Goal: Information Seeking & Learning: Learn about a topic

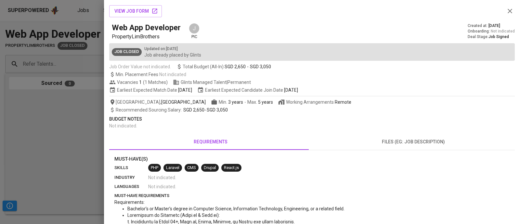
click at [54, 124] on div at bounding box center [260, 112] width 520 height 224
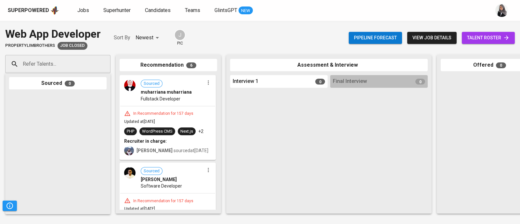
click at [380, 9] on div "Superpowered Jobs Superhunter Candidates Teams GlintsGPT NEW" at bounding box center [249, 11] width 483 height 10
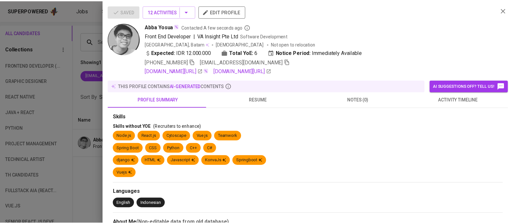
scroll to position [40, 0]
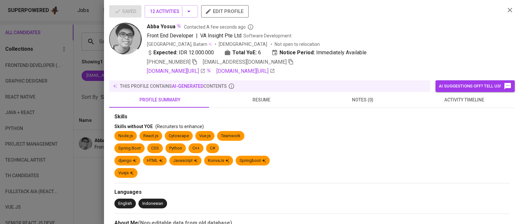
click at [82, 49] on div at bounding box center [260, 112] width 520 height 224
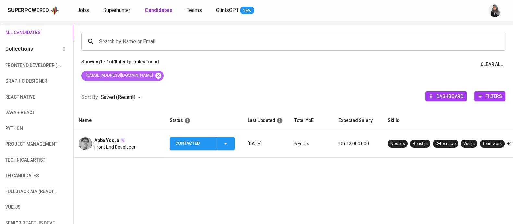
click at [155, 74] on icon at bounding box center [158, 75] width 7 height 7
click at [109, 9] on span "Superhunter" at bounding box center [116, 10] width 27 height 6
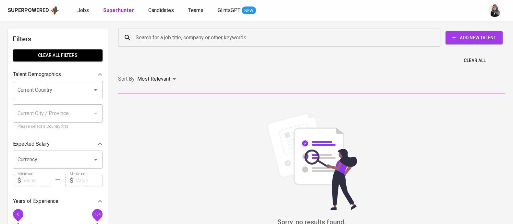
click at [161, 35] on input "Search for a job title, company or other keywords" at bounding box center [281, 38] width 294 height 12
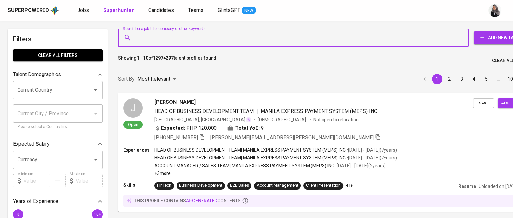
paste input "gerardo.lazuardi@gmail.com"
type input "gerardo.lazuardi@gmail.com"
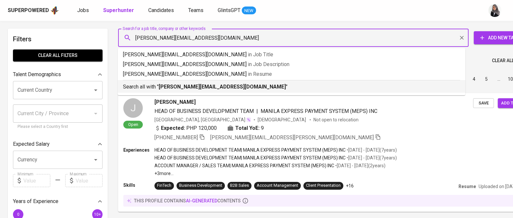
click at [235, 89] on p "Search all with " gerardo.lazuardi@gmail.com "" at bounding box center [291, 87] width 337 height 8
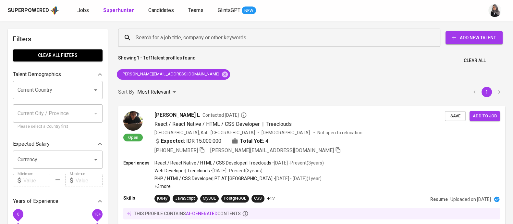
click at [358, 66] on div "Showing 1 - 1 of 1 talent profiles found Clear All" at bounding box center [311, 59] width 395 height 16
click at [333, 145] on div "Expected: IDR 15.000.000 Total YoE: 4" at bounding box center [300, 141] width 292 height 9
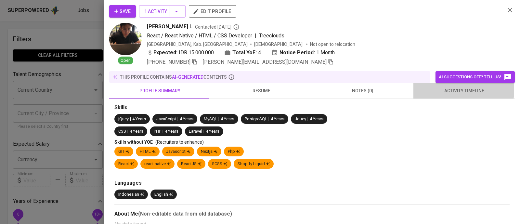
click at [444, 90] on span "activity timeline" at bounding box center [464, 91] width 94 height 8
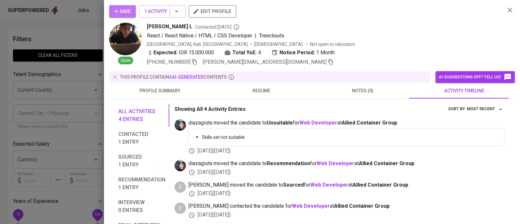
click at [114, 9] on icon "button" at bounding box center [116, 11] width 6 height 6
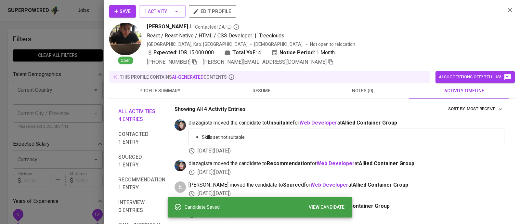
click at [443, 15] on div "Save 1 Activity edit profile" at bounding box center [304, 14] width 390 height 18
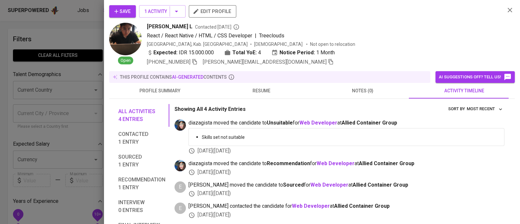
click at [454, 28] on div "Gerardo Gilang L Contacted 3 months ago" at bounding box center [323, 27] width 353 height 8
drag, startPoint x: 143, startPoint y: 28, endPoint x: 185, endPoint y: 28, distance: 41.9
click at [185, 28] on div "Open Gerardo Gilang L Contacted 3 months ago React / React Native / HTML / CSS …" at bounding box center [304, 44] width 390 height 43
click at [185, 28] on span "[PERSON_NAME] L" at bounding box center [169, 27] width 45 height 8
drag, startPoint x: 185, startPoint y: 28, endPoint x: 150, endPoint y: 27, distance: 34.8
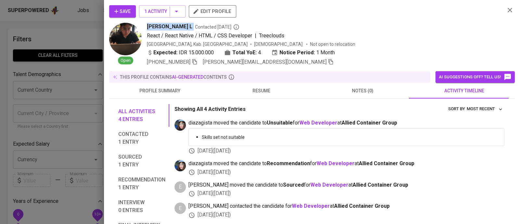
click at [150, 27] on span "[PERSON_NAME] L" at bounding box center [169, 27] width 45 height 8
click at [416, 43] on div "Indonesia, Kab. Karawang Male Not open to relocation" at bounding box center [323, 44] width 353 height 6
click at [89, 39] on div at bounding box center [260, 112] width 520 height 224
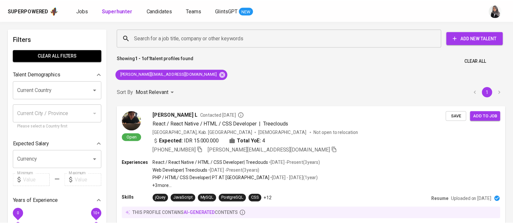
scroll to position [0, 0]
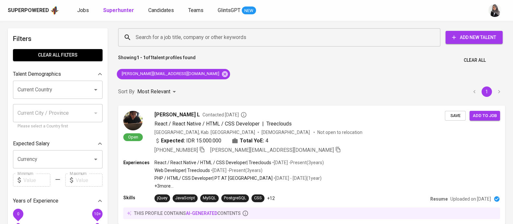
click at [429, 71] on div "Search for a job title, company or other keywords Search for a job title, compa…" at bounding box center [311, 135] width 395 height 222
click at [221, 74] on icon at bounding box center [224, 73] width 7 height 7
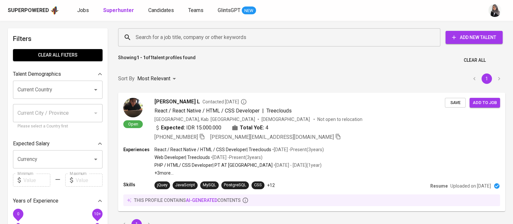
click at [188, 35] on input "Search for a job title, company or other keywords" at bounding box center [281, 37] width 294 height 12
click at [199, 34] on input "Search for a job title, company or other keywords" at bounding box center [281, 37] width 294 height 12
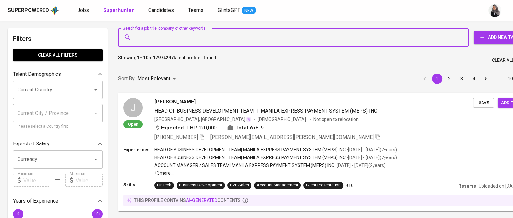
paste input "didikirawanwork@gmail.com"
type input "didikirawanwork@gmail.com"
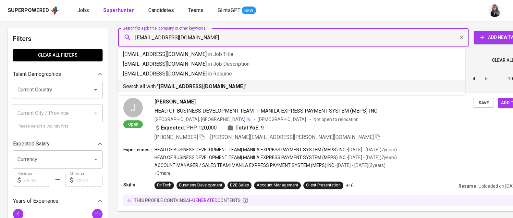
click at [224, 88] on b "didikirawanwork@gmail.com" at bounding box center [202, 86] width 86 height 6
click at [224, 88] on div "Sort By Most Relevant MOST_RELEVANT 1 2 3 4 5 … 1000" at bounding box center [326, 79] width 424 height 20
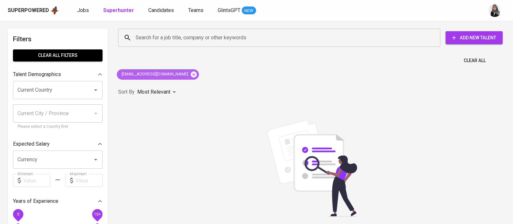
click at [191, 75] on icon at bounding box center [194, 74] width 6 height 6
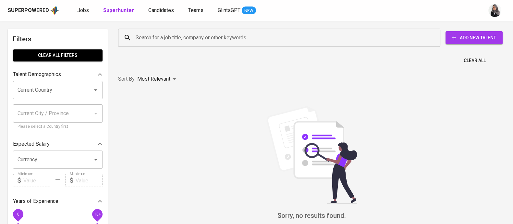
click at [179, 35] on input "Search for a job title, company or other keywords" at bounding box center [281, 38] width 294 height 12
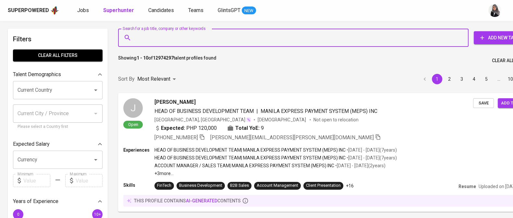
paste input "didikirawanwork@gmail.com"
type input "didikirawanwork@gmail.com"
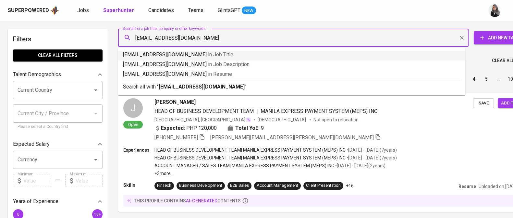
click at [137, 38] on input "didikirawanwork@gmail.com" at bounding box center [295, 38] width 322 height 12
click at [219, 36] on input "didikirawanwork@gmail.com" at bounding box center [295, 38] width 322 height 12
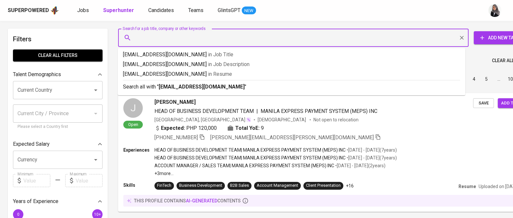
click at [212, 89] on div "Sort By Most Relevant MOST_RELEVANT 1 2 3 4 5 … 1000" at bounding box center [326, 79] width 424 height 20
click at [213, 85] on div "Sort By Most Relevant MOST_RELEVANT 1 2 3 4 5 … 1000" at bounding box center [326, 79] width 424 height 20
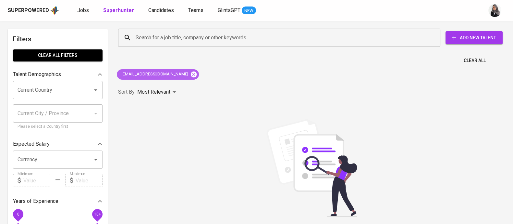
click at [190, 77] on icon at bounding box center [193, 74] width 7 height 7
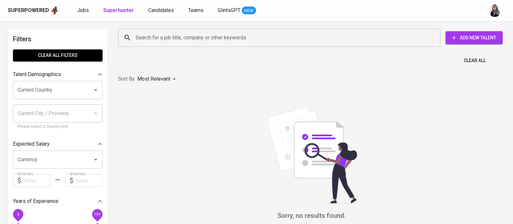
click at [194, 34] on input "Search for a job title, company or other keywords" at bounding box center [281, 38] width 294 height 12
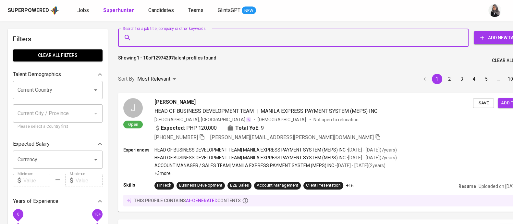
click at [194, 34] on input "Search for a job title, company or other keywords" at bounding box center [295, 38] width 322 height 12
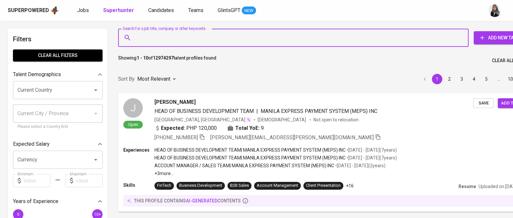
paste input "[EMAIL_ADDRESS][DOMAIN_NAME]"
type input "[EMAIL_ADDRESS][DOMAIN_NAME]"
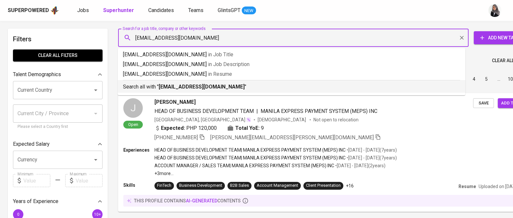
click at [228, 84] on p "Search all with " edbertjonnathan@gmail.com "" at bounding box center [291, 87] width 337 height 8
click at [342, 40] on input "[EMAIL_ADDRESS][DOMAIN_NAME]" at bounding box center [295, 38] width 322 height 12
click at [224, 85] on div "Sort By Most Relevant MOST_RELEVANT 1 2 3 4 5 … 1000" at bounding box center [326, 79] width 424 height 20
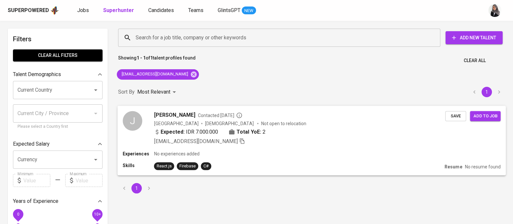
click at [260, 162] on div "Skills React.js Firebase C#" at bounding box center [283, 166] width 320 height 8
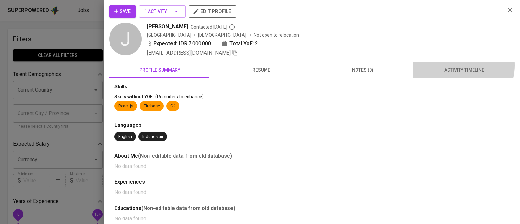
click at [448, 65] on button "activity timeline" at bounding box center [463, 70] width 101 height 16
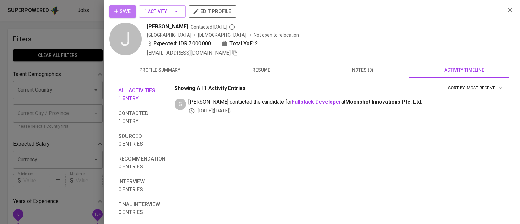
click at [126, 8] on span "Save" at bounding box center [122, 11] width 16 height 8
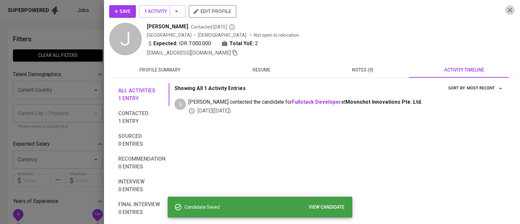
click at [507, 11] on icon "button" at bounding box center [509, 10] width 5 height 5
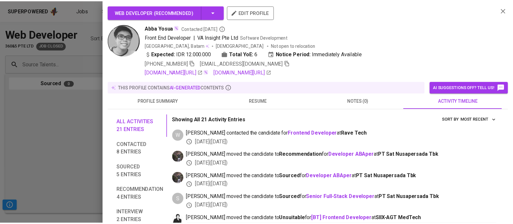
scroll to position [326, 0]
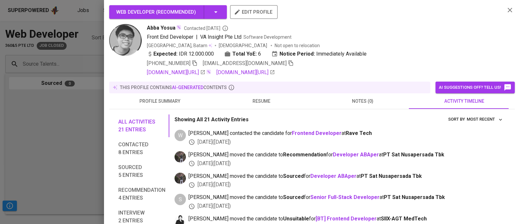
click at [383, 32] on div "Abba Yosua Contacted 10 months ago" at bounding box center [323, 28] width 353 height 8
click at [33, 107] on div at bounding box center [260, 112] width 520 height 224
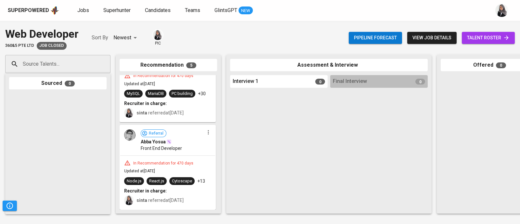
click at [153, 15] on div "Superpowered Jobs Superhunter Candidates Teams GlintsGPT NEW" at bounding box center [249, 11] width 483 height 10
click at [153, 11] on span "Candidates" at bounding box center [158, 10] width 26 height 6
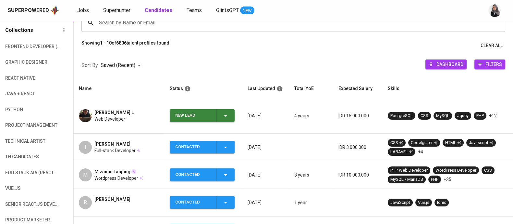
scroll to position [64, 0]
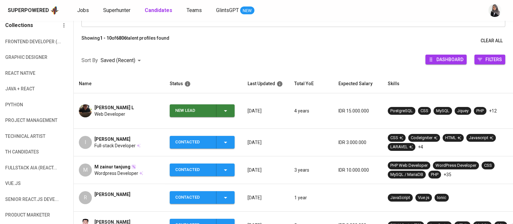
click at [231, 107] on span "New Lead" at bounding box center [202, 110] width 60 height 13
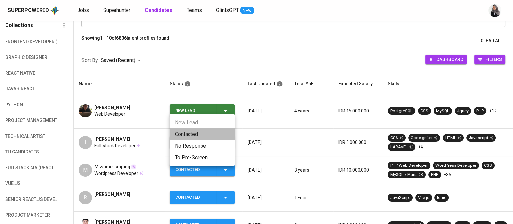
click at [183, 139] on li "Contacted" at bounding box center [202, 134] width 65 height 12
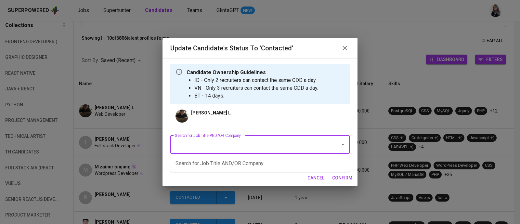
click at [245, 148] on input "Search for Job Title AND/OR Company" at bounding box center [250, 144] width 155 height 12
type input "web"
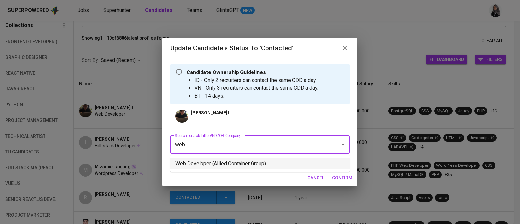
click at [262, 161] on li "Web Developer (Allied Container Group)" at bounding box center [259, 164] width 179 height 12
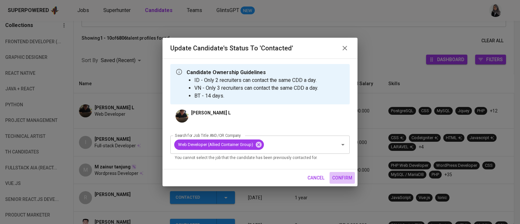
click at [348, 178] on span "confirm" at bounding box center [342, 178] width 20 height 8
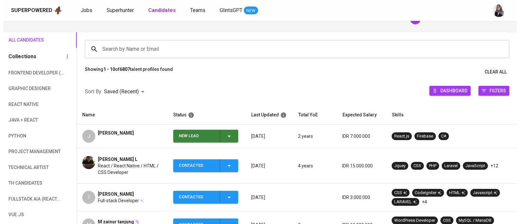
scroll to position [33, 0]
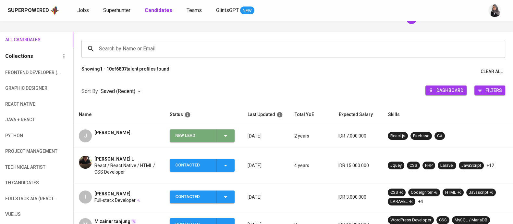
click at [227, 133] on icon "button" at bounding box center [226, 136] width 8 height 8
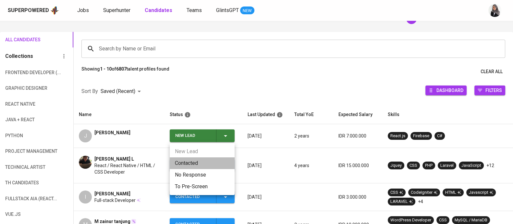
click at [211, 163] on li "Contacted" at bounding box center [202, 163] width 65 height 12
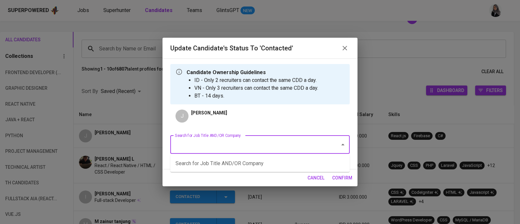
click at [266, 141] on input "Search for Job Title AND/OR Company" at bounding box center [250, 144] width 155 height 12
type input "g"
type input "web"
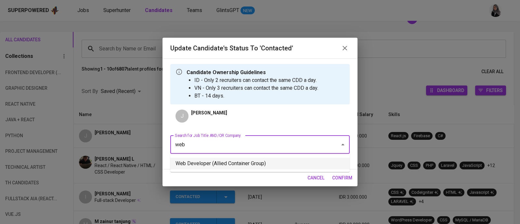
click at [266, 167] on li "Web Developer (Allied Container Group)" at bounding box center [259, 164] width 179 height 12
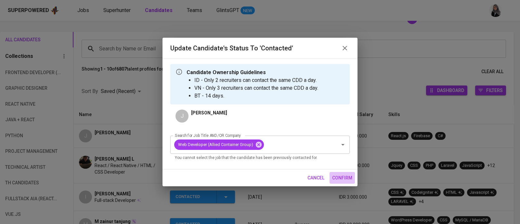
click at [335, 174] on span "confirm" at bounding box center [342, 178] width 20 height 8
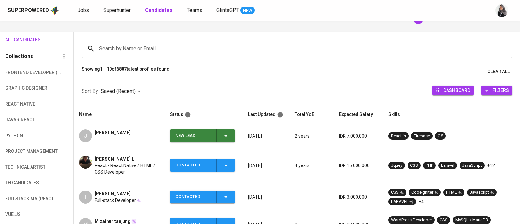
click at [89, 140] on div "J" at bounding box center [85, 135] width 13 height 13
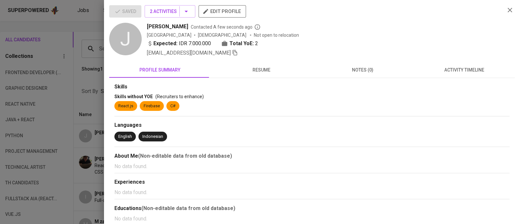
click at [93, 80] on div at bounding box center [260, 112] width 520 height 224
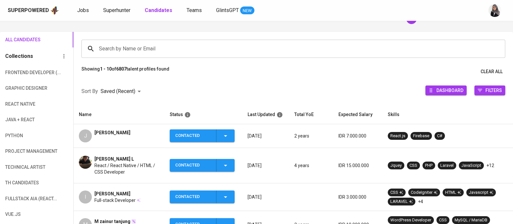
click at [115, 137] on div "[PERSON_NAME]" at bounding box center [113, 135] width 36 height 13
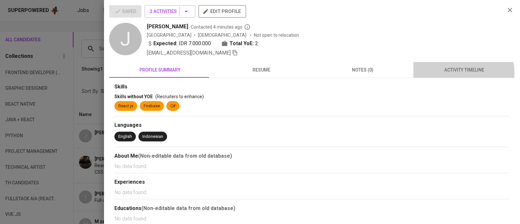
click at [449, 73] on span "activity timeline" at bounding box center [464, 70] width 94 height 8
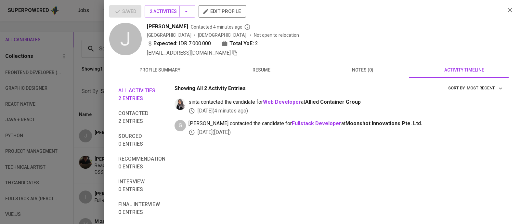
click at [261, 79] on div "All activities 2 entries Contacted 2 entries Sourced 0 entries Recommendation 0…" at bounding box center [311, 183] width 405 height 210
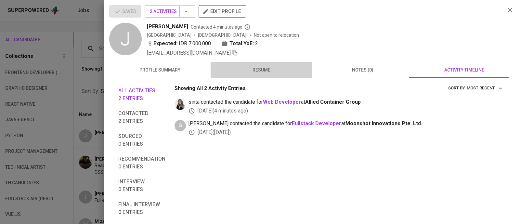
click at [262, 72] on span "resume" at bounding box center [261, 70] width 94 height 8
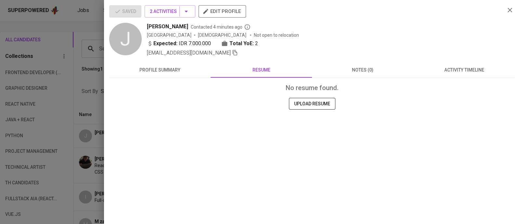
click at [169, 70] on span "profile summary" at bounding box center [160, 70] width 94 height 8
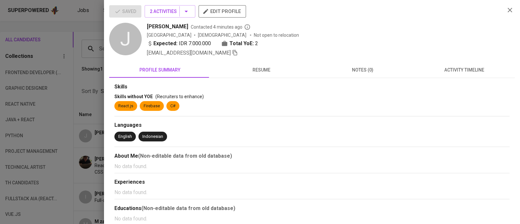
scroll to position [6, 0]
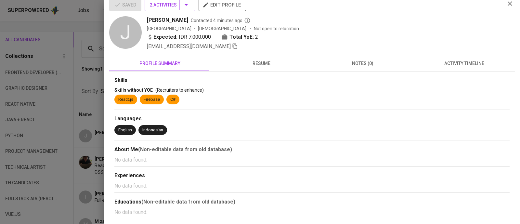
click at [375, 36] on div "Expected: IDR 7.000.000 Total YoE: 2" at bounding box center [323, 37] width 353 height 9
click at [90, 35] on div at bounding box center [260, 112] width 520 height 224
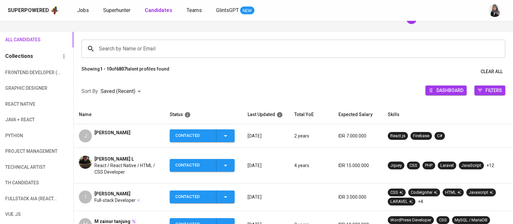
click at [208, 41] on div "Search by Name or Email" at bounding box center [294, 49] width 424 height 18
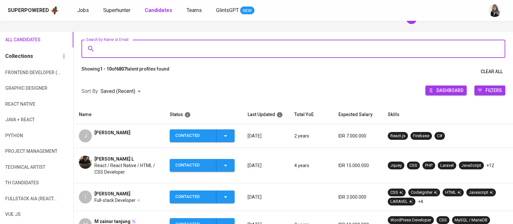
paste input "[PHONE_NUMBER] [EMAIL_ADDRESS][DOMAIN_NAME]"
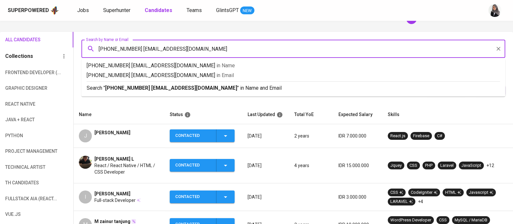
drag, startPoint x: 145, startPoint y: 49, endPoint x: 88, endPoint y: 52, distance: 56.3
click at [88, 52] on div "[PHONE_NUMBER] [EMAIL_ADDRESS][DOMAIN_NAME] Search by Name or Email" at bounding box center [294, 49] width 424 height 18
type input "[EMAIL_ADDRESS][DOMAIN_NAME]"
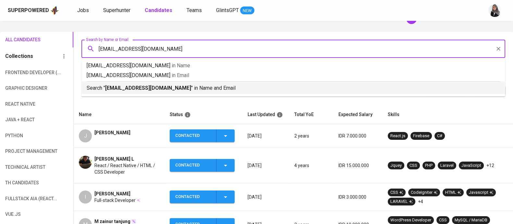
click at [181, 90] on p "Search " [EMAIL_ADDRESS][DOMAIN_NAME] " in Name and Email" at bounding box center [294, 88] width 414 height 8
click at [181, 90] on div "Sort By Saved (Recent) DESC Dashboard Filters" at bounding box center [294, 92] width 440 height 28
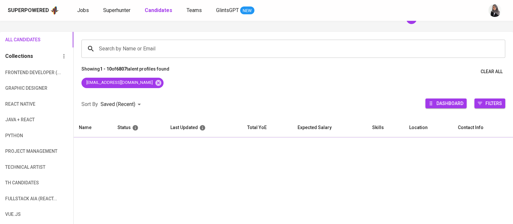
click at [181, 91] on div "Sort By Saved (Recent) DESC Dashboard Filters" at bounding box center [294, 105] width 440 height 28
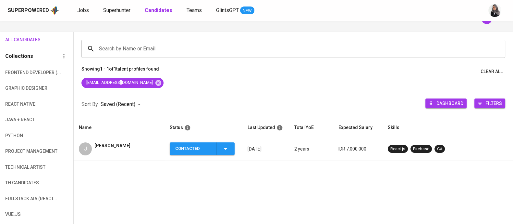
click at [130, 148] on div "[PERSON_NAME]" at bounding box center [119, 148] width 81 height 13
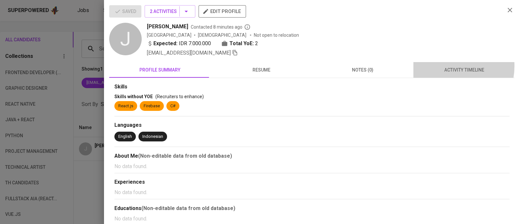
click at [440, 66] on span "activity timeline" at bounding box center [464, 70] width 94 height 8
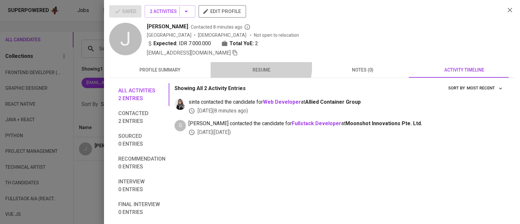
click at [247, 64] on button "resume" at bounding box center [260, 70] width 101 height 16
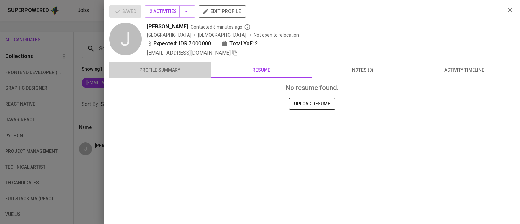
click at [148, 74] on button "profile summary" at bounding box center [159, 70] width 101 height 16
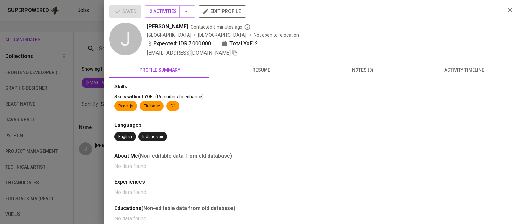
click at [407, 23] on div "[PERSON_NAME] Contacted 8 minutes ago" at bounding box center [323, 27] width 353 height 8
click at [371, 41] on div "Expected: IDR 7.000.000 Total YoE: 2" at bounding box center [323, 44] width 353 height 9
click at [502, 53] on div "Saved 2 Activities edit profile [PERSON_NAME] Contacted 8 minutes ago [GEOGRAPH…" at bounding box center [311, 31] width 405 height 52
